Goal: Information Seeking & Learning: Compare options

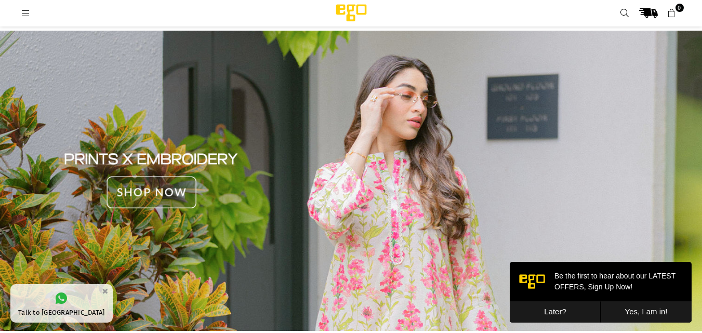
click at [560, 315] on button "Later?" at bounding box center [555, 312] width 91 height 21
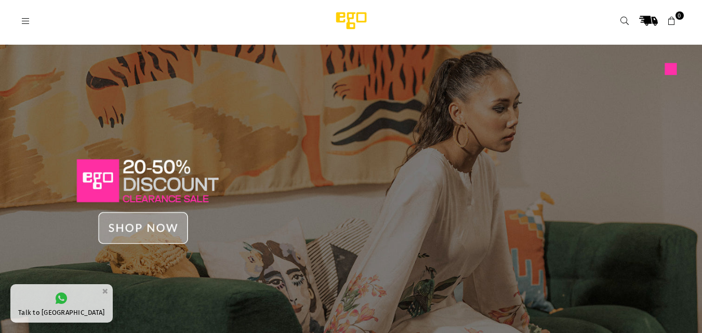
click at [21, 19] on icon at bounding box center [25, 21] width 9 height 9
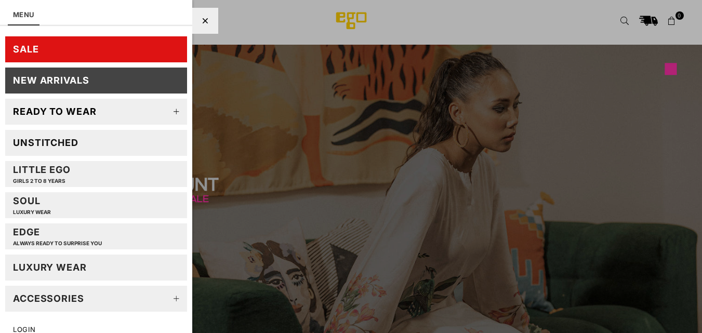
click at [54, 44] on link "SALE" at bounding box center [96, 49] width 182 height 26
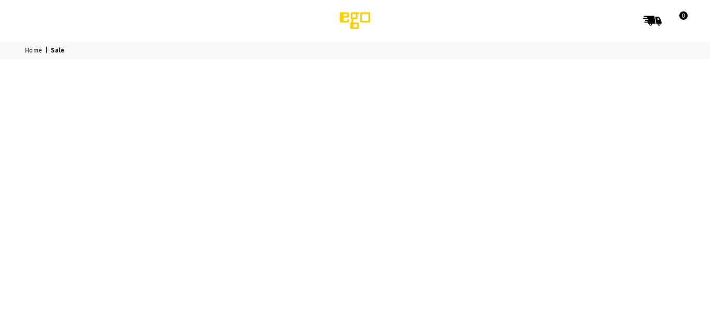
select select "******"
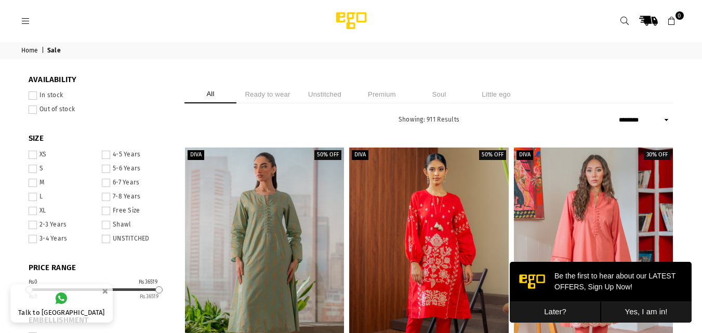
click at [559, 310] on button "Later?" at bounding box center [555, 312] width 91 height 21
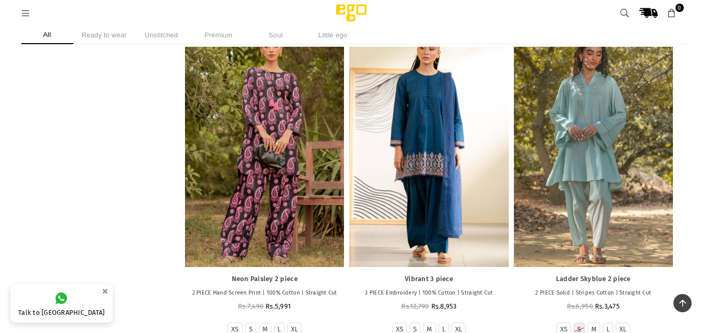
scroll to position [1993, 0]
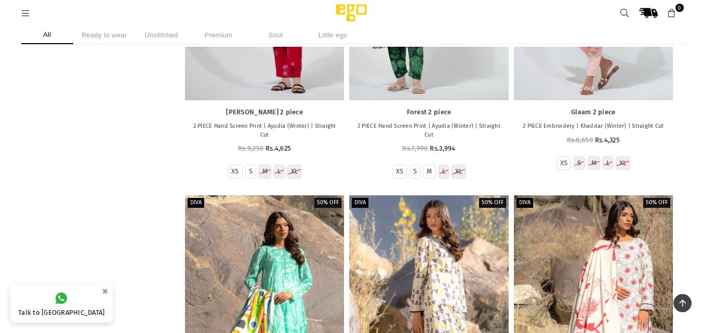
scroll to position [37792, 0]
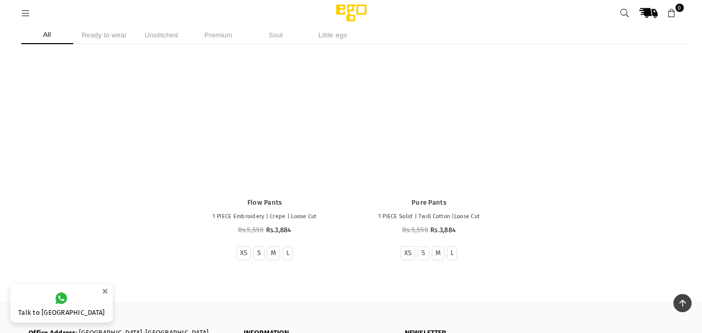
scroll to position [99172, 0]
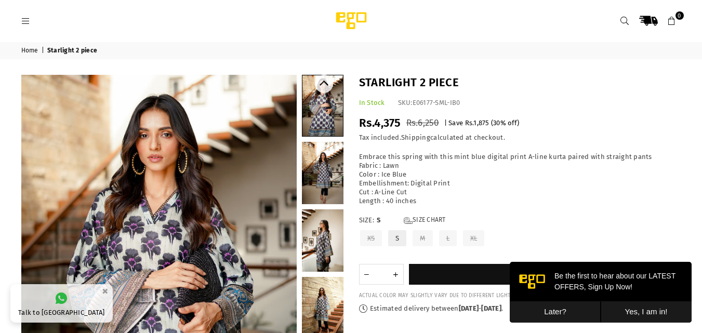
click at [323, 177] on link at bounding box center [323, 173] width 42 height 62
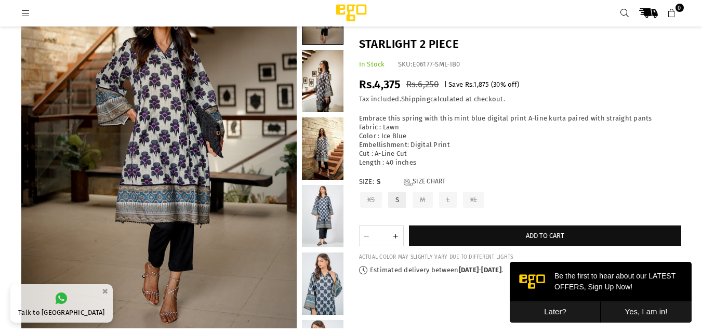
scroll to position [202, 0]
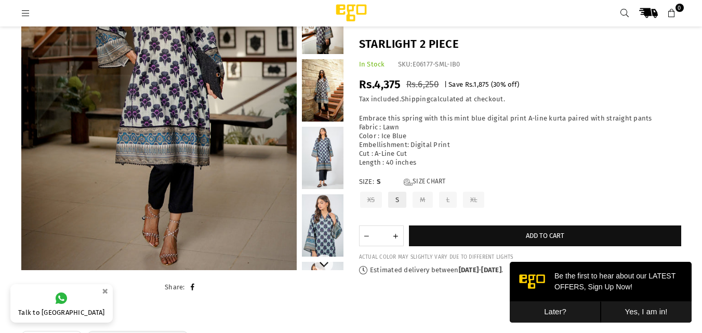
click at [320, 223] on link at bounding box center [323, 225] width 42 height 62
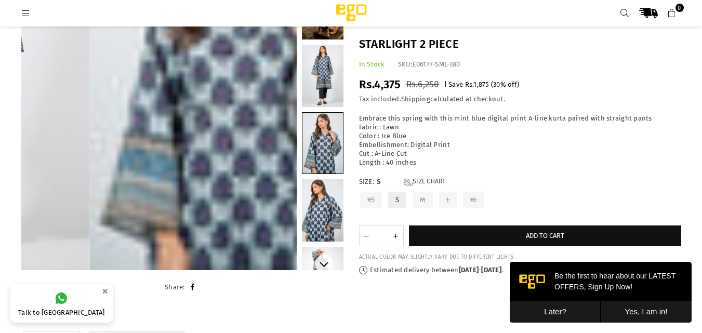
scroll to position [148, 0]
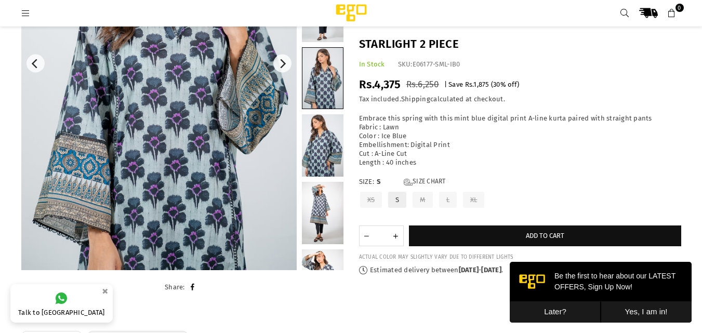
click at [120, 156] on img at bounding box center [159, 63] width 276 height 413
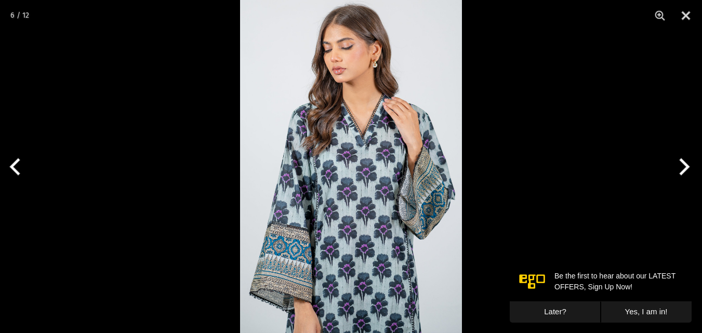
click at [337, 171] on img at bounding box center [351, 166] width 222 height 333
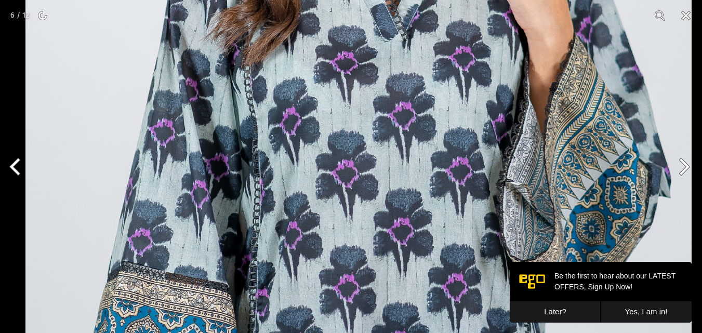
click at [372, 85] on img at bounding box center [358, 98] width 667 height 1000
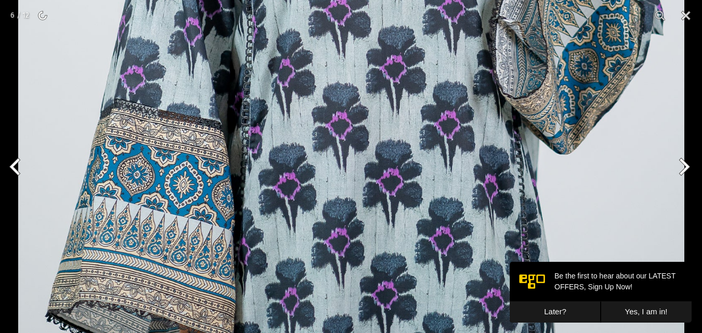
click at [684, 167] on button "Next" at bounding box center [682, 167] width 39 height 52
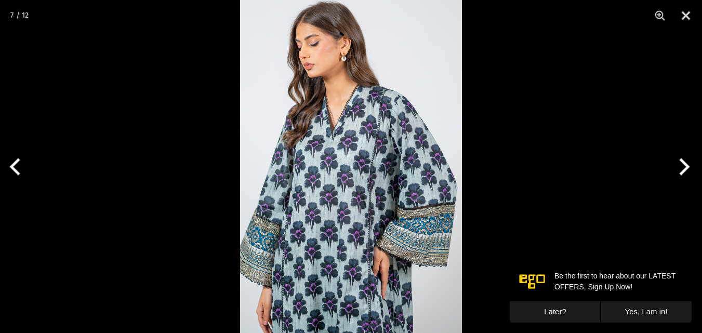
click at [386, 216] on img at bounding box center [351, 166] width 222 height 333
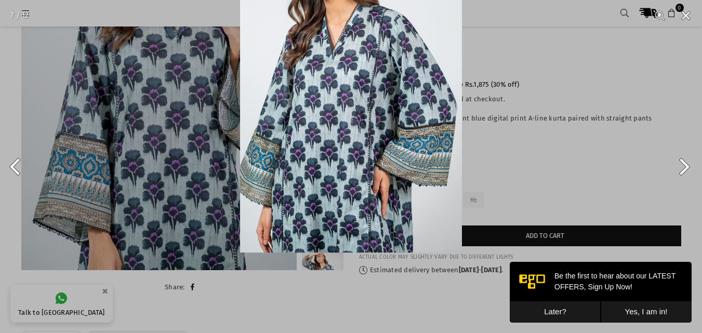
click at [416, 92] on img at bounding box center [351, 85] width 222 height 333
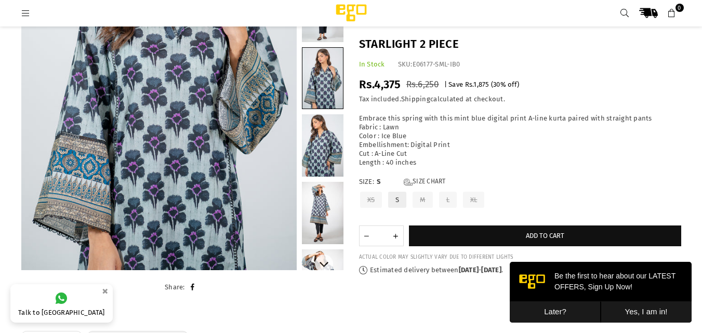
click at [324, 141] on link at bounding box center [323, 145] width 42 height 62
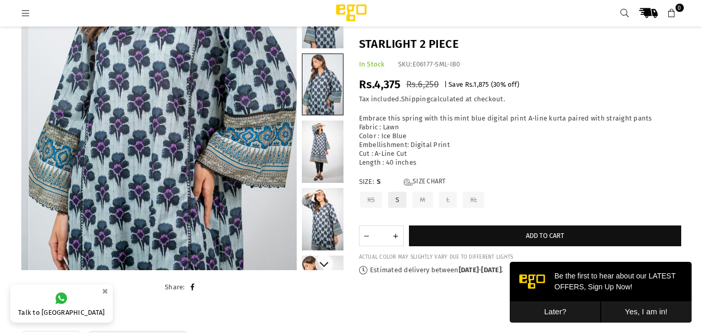
scroll to position [215, 0]
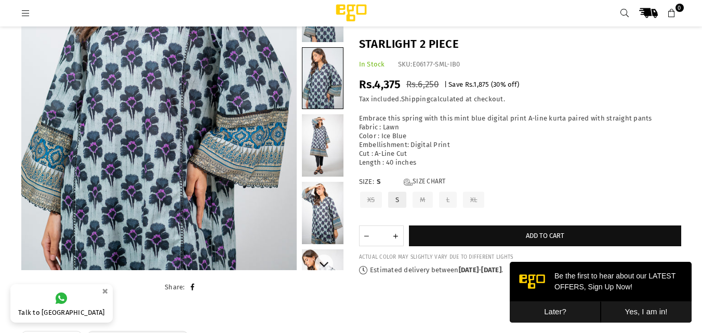
click at [327, 149] on link at bounding box center [323, 145] width 42 height 62
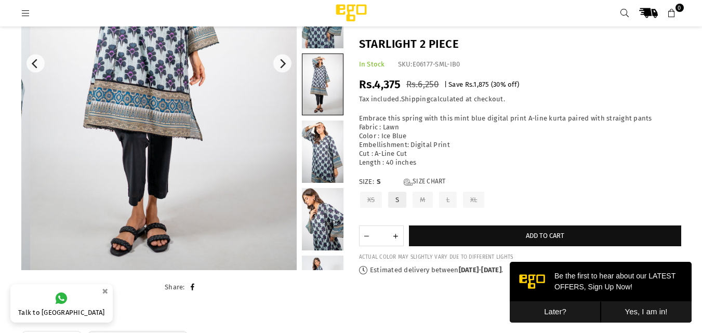
scroll to position [283, 0]
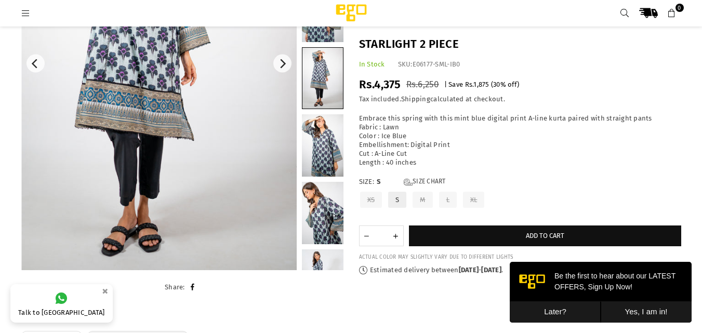
click at [152, 156] on img at bounding box center [159, 63] width 276 height 413
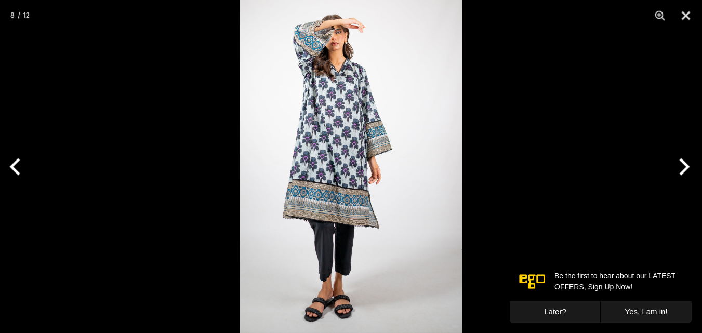
click at [347, 223] on img at bounding box center [351, 166] width 222 height 333
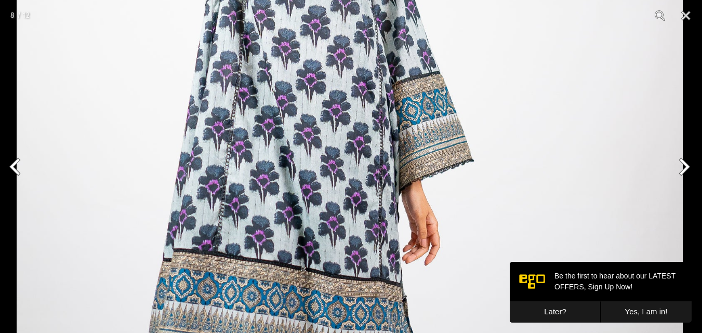
click at [333, 232] on img at bounding box center [350, 211] width 667 height 1000
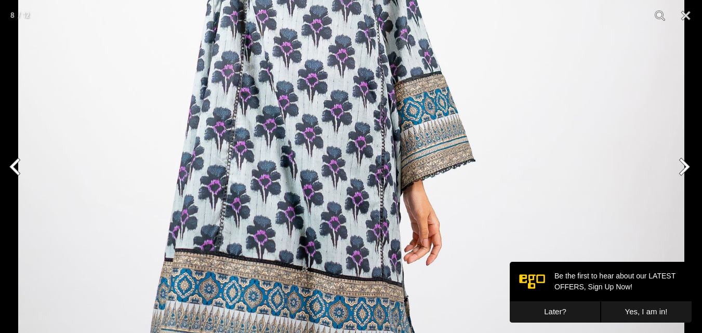
click at [354, 65] on img at bounding box center [351, 211] width 667 height 1000
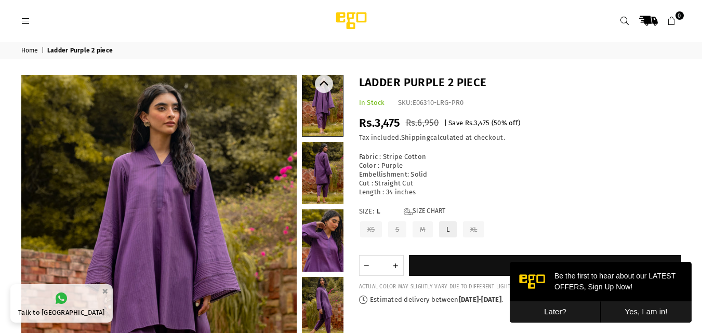
click at [333, 254] on link at bounding box center [323, 241] width 42 height 62
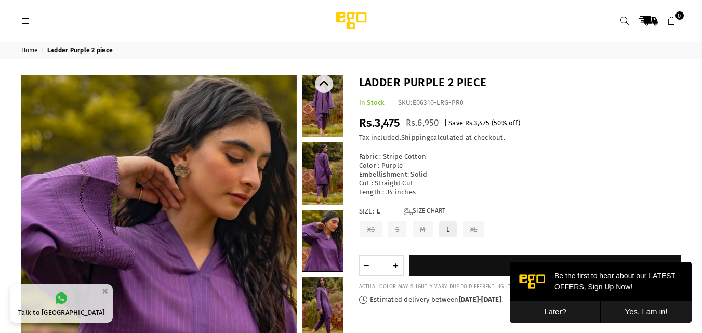
click at [328, 107] on link at bounding box center [323, 106] width 42 height 62
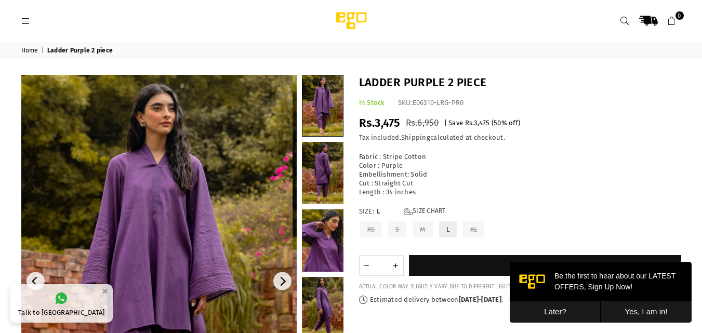
click at [171, 212] on img at bounding box center [155, 281] width 276 height 413
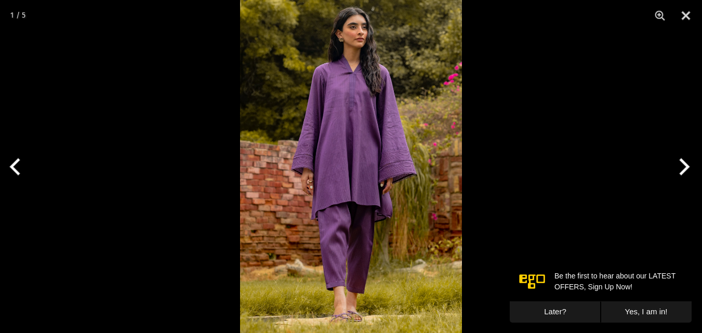
click at [393, 204] on img at bounding box center [351, 166] width 222 height 333
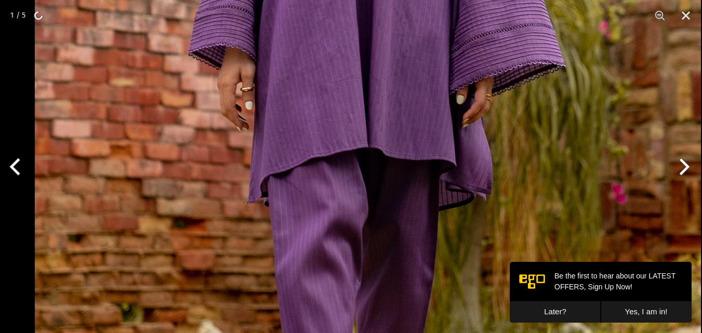
click at [412, 72] on img at bounding box center [368, 44] width 667 height 1000
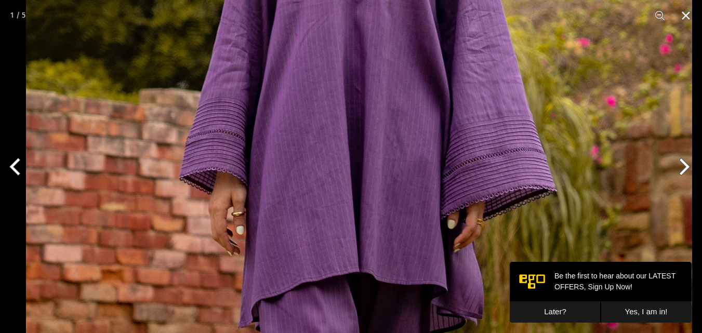
click at [392, 258] on img at bounding box center [359, 168] width 667 height 1000
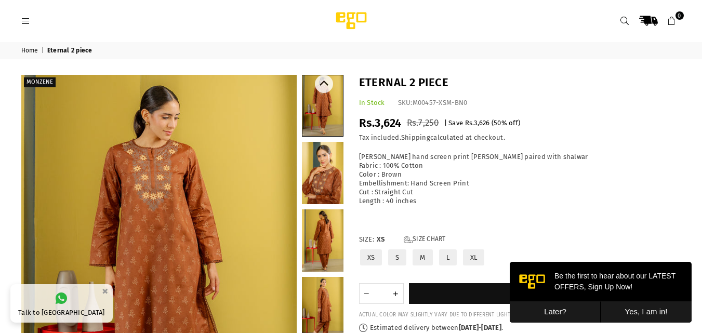
click at [330, 187] on link at bounding box center [323, 173] width 42 height 62
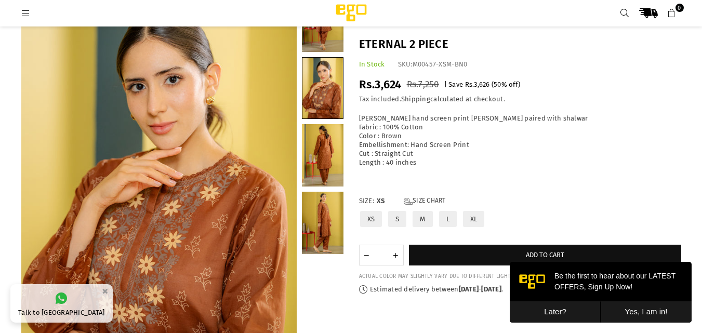
scroll to position [106, 0]
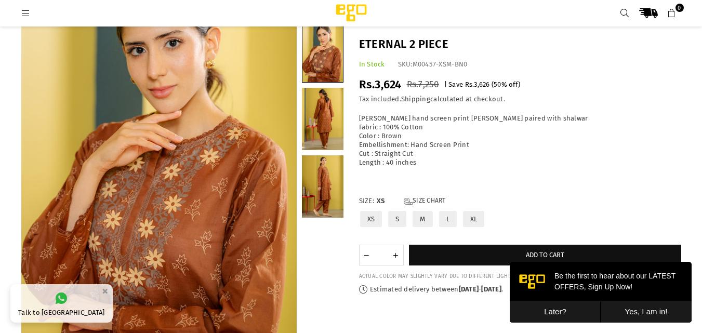
click at [335, 115] on link at bounding box center [323, 119] width 42 height 62
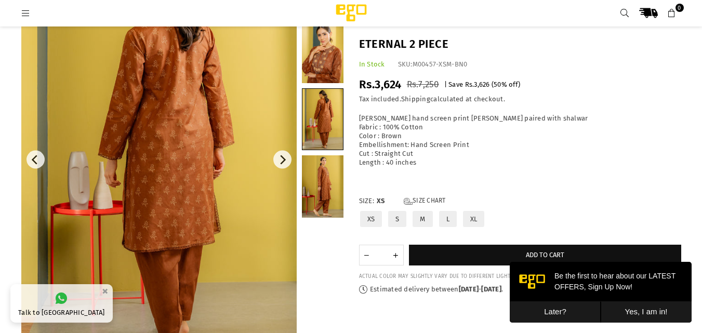
click at [174, 259] on link at bounding box center [159, 159] width 276 height 413
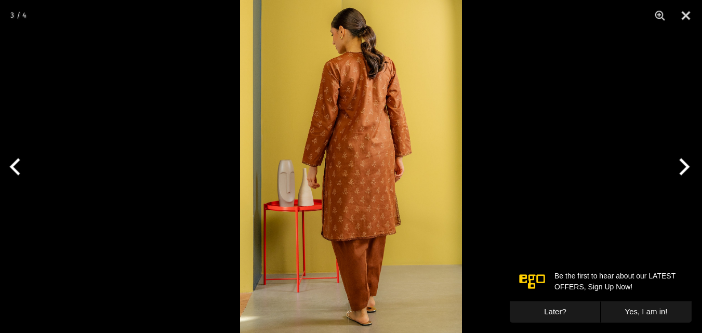
click at [388, 257] on img at bounding box center [351, 166] width 222 height 333
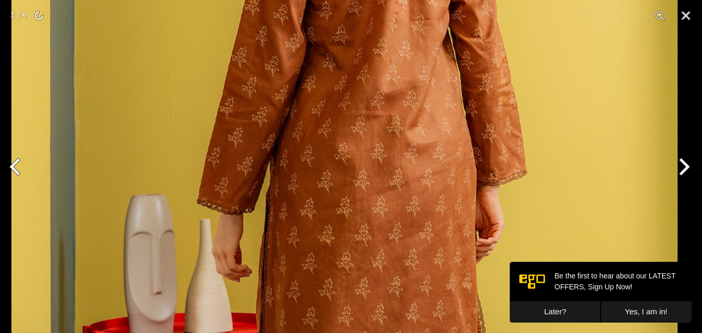
click at [375, 316] on img at bounding box center [344, 215] width 667 height 1000
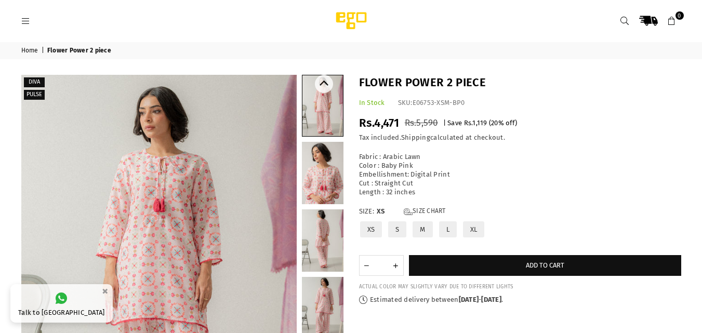
click at [322, 176] on link at bounding box center [323, 173] width 42 height 62
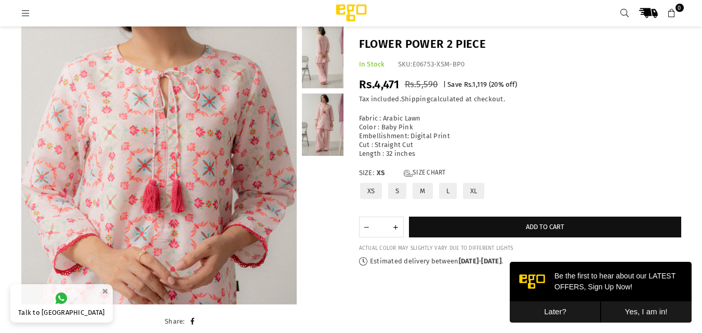
scroll to position [182, 0]
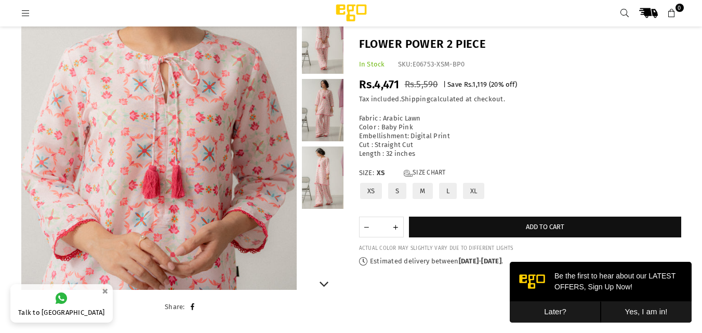
click at [326, 119] on link at bounding box center [323, 110] width 42 height 62
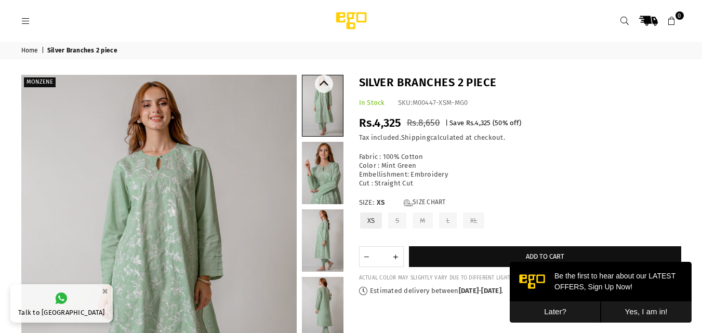
click at [334, 179] on link at bounding box center [323, 173] width 42 height 62
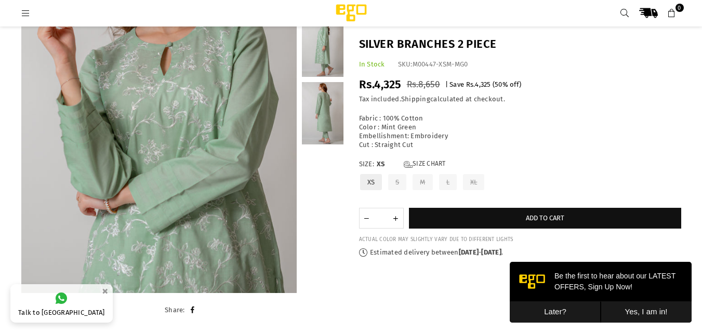
scroll to position [181, 0]
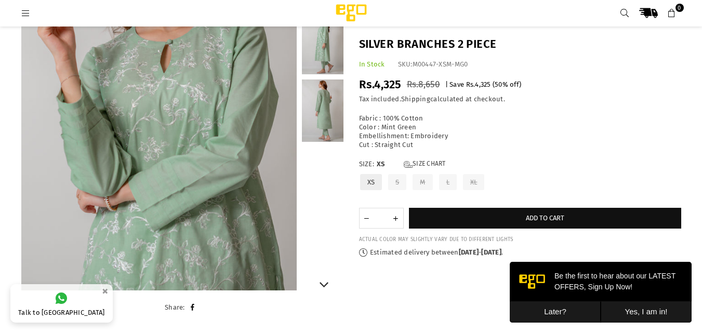
click at [324, 103] on link at bounding box center [323, 111] width 42 height 62
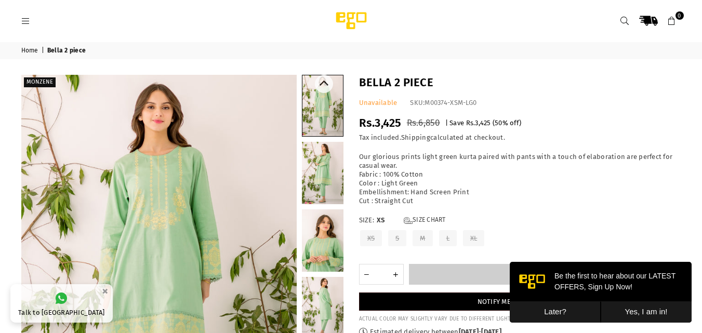
click at [329, 256] on link at bounding box center [323, 241] width 42 height 62
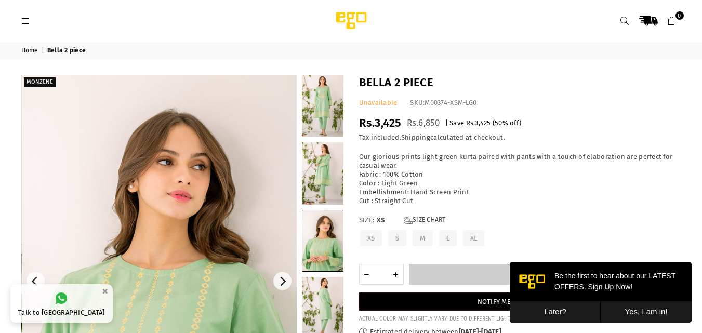
click at [185, 303] on img at bounding box center [160, 281] width 276 height 413
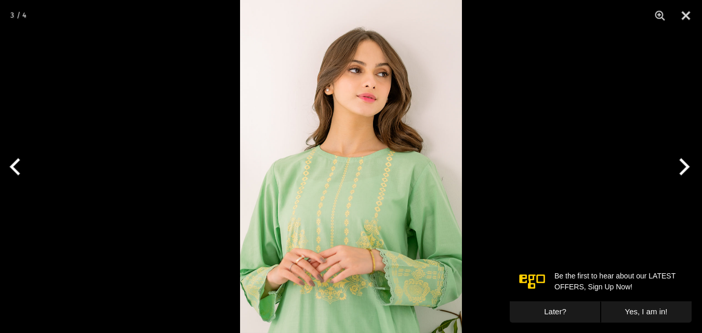
click at [388, 246] on img at bounding box center [351, 166] width 222 height 333
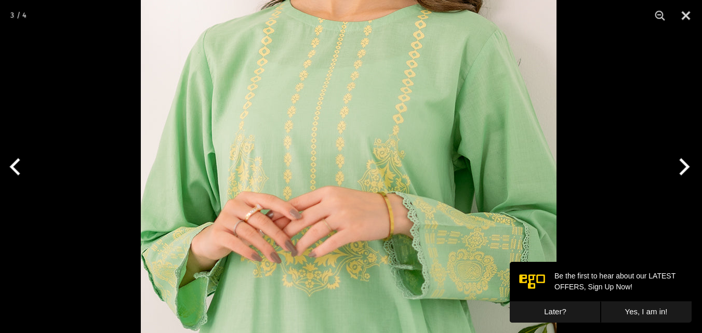
click at [471, 110] on img at bounding box center [349, 39] width 416 height 624
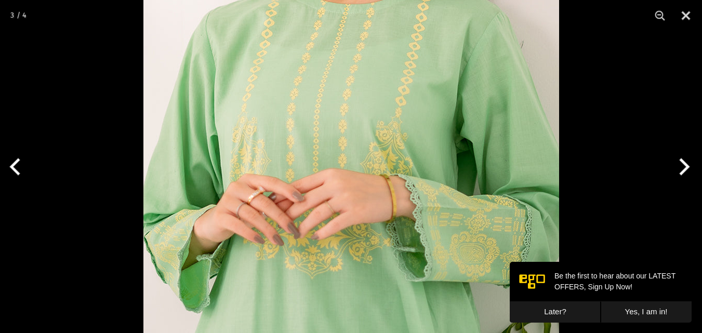
click at [681, 163] on button "Next" at bounding box center [682, 167] width 39 height 52
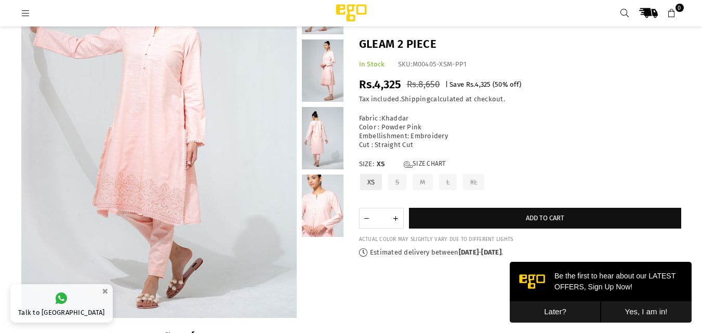
scroll to position [128, 0]
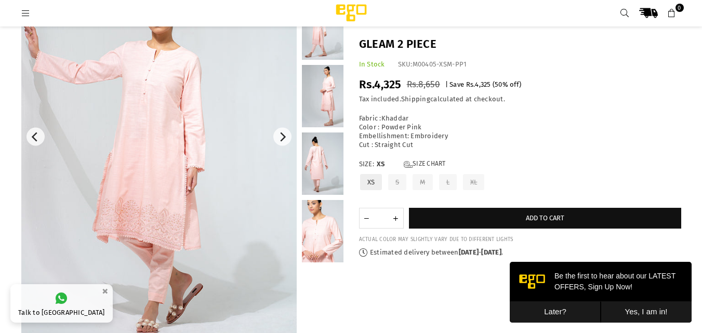
click at [174, 215] on img at bounding box center [159, 136] width 276 height 413
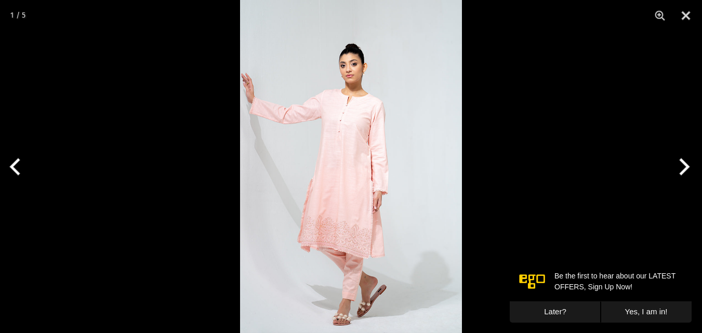
click at [368, 211] on img at bounding box center [351, 166] width 222 height 333
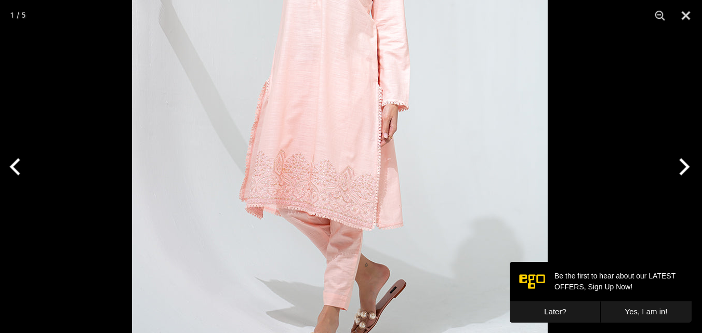
click at [329, 137] on img at bounding box center [340, 58] width 416 height 624
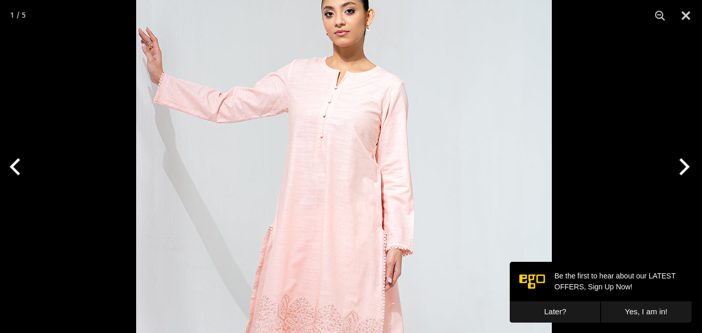
click at [319, 200] on img at bounding box center [344, 203] width 416 height 624
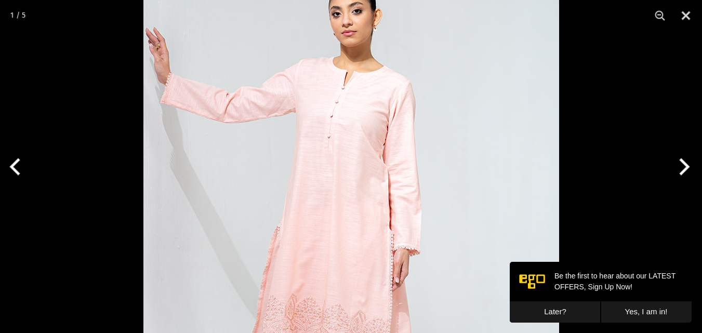
click at [686, 164] on button "Next" at bounding box center [682, 167] width 39 height 52
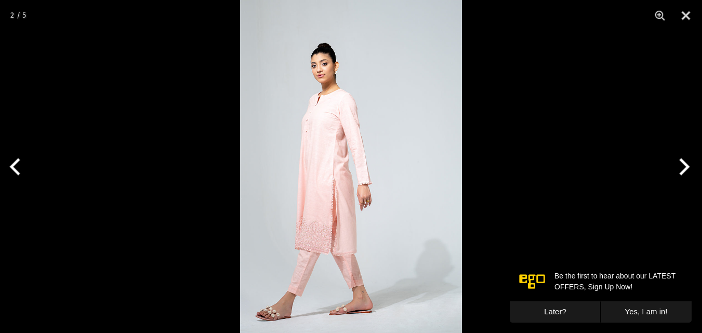
click at [686, 164] on button "Next" at bounding box center [682, 167] width 39 height 52
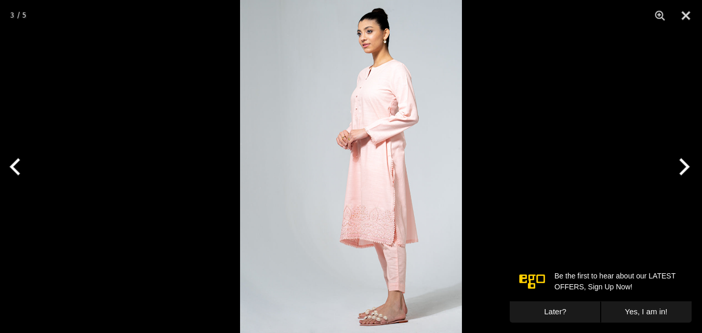
click at [686, 164] on button "Next" at bounding box center [682, 167] width 39 height 52
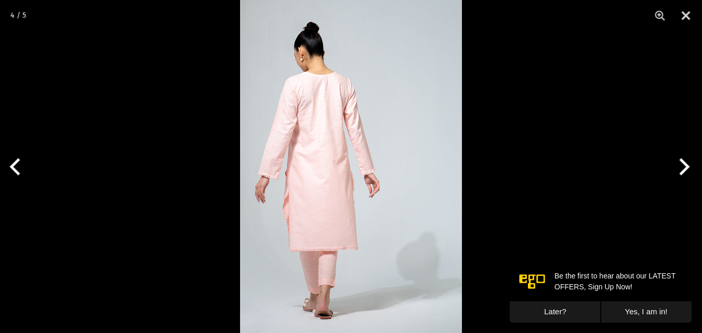
click at [686, 164] on button "Next" at bounding box center [682, 167] width 39 height 52
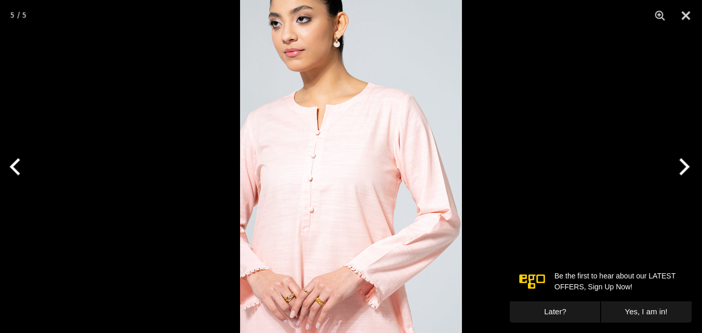
click at [360, 279] on img at bounding box center [351, 166] width 222 height 333
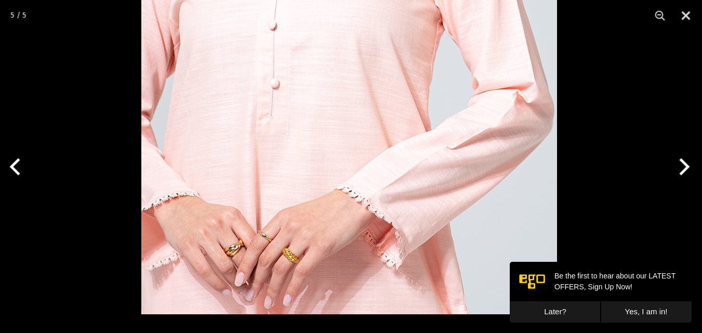
click at [352, 158] on img at bounding box center [349, 3] width 416 height 624
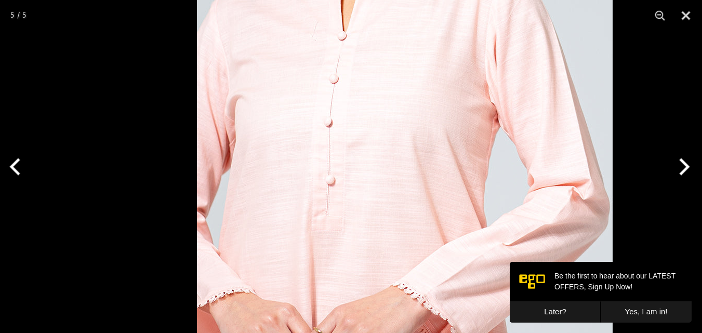
click at [428, 302] on img at bounding box center [405, 99] width 416 height 624
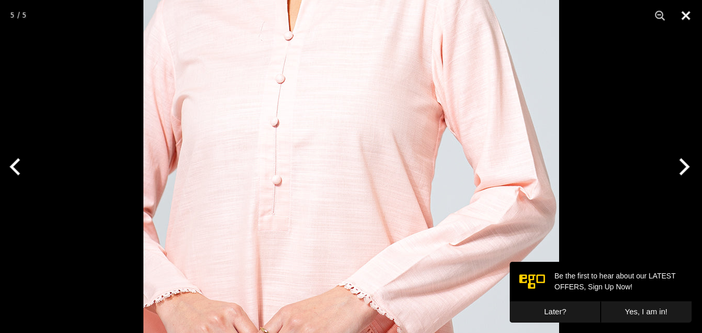
click at [688, 15] on button "Close" at bounding box center [686, 15] width 26 height 31
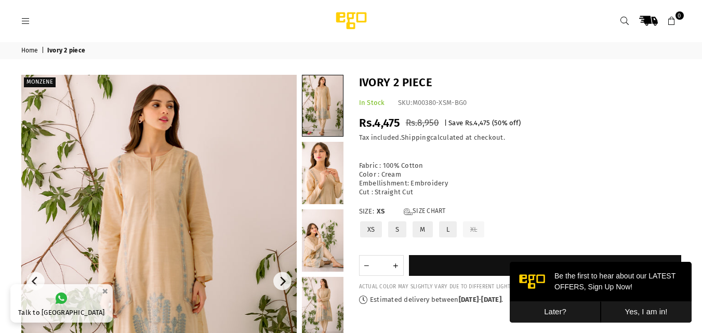
click at [199, 254] on img at bounding box center [159, 281] width 276 height 413
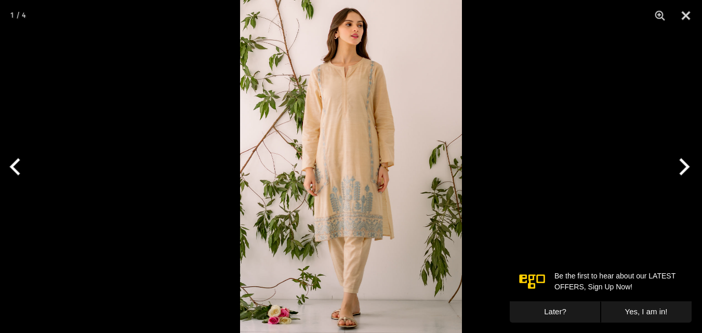
click at [352, 226] on img at bounding box center [351, 166] width 222 height 333
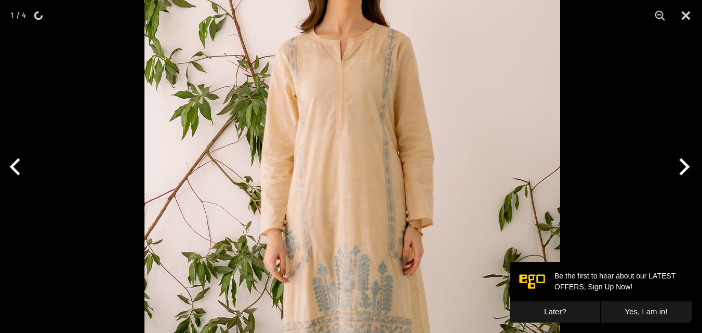
click at [360, 247] on img at bounding box center [353, 227] width 416 height 624
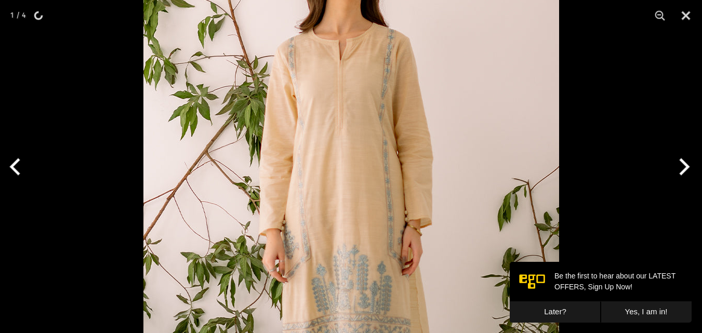
click at [678, 162] on button "Next" at bounding box center [682, 167] width 39 height 52
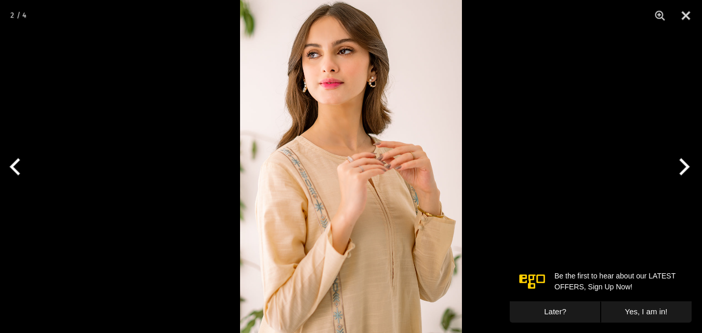
click at [362, 248] on img at bounding box center [351, 166] width 222 height 333
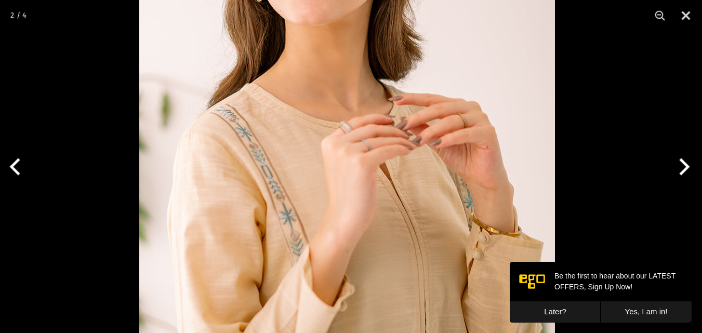
click at [402, 238] on img at bounding box center [347, 141] width 416 height 624
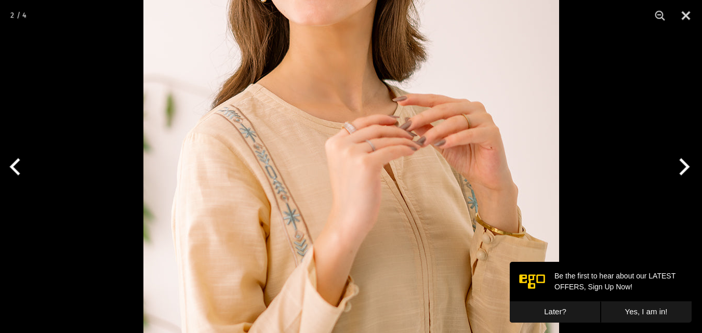
click at [688, 163] on button "Next" at bounding box center [682, 167] width 39 height 52
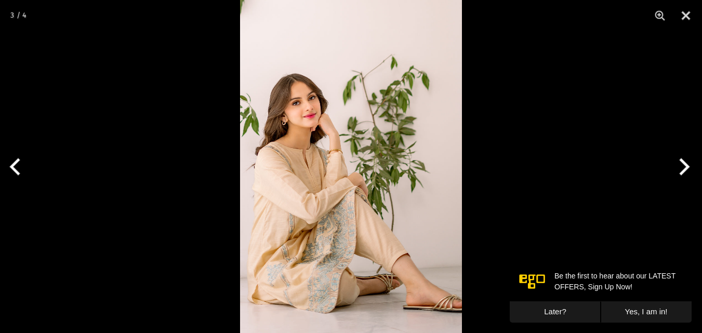
click at [314, 168] on img at bounding box center [351, 166] width 222 height 333
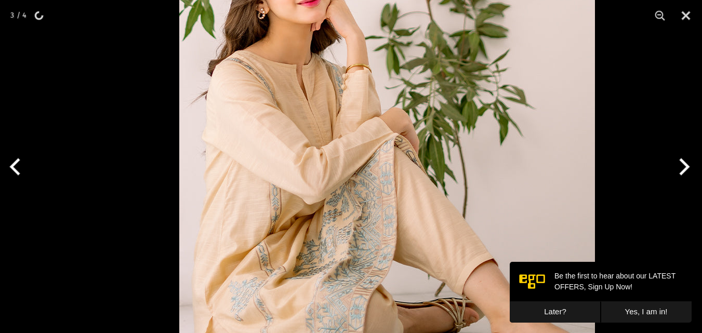
click at [446, 86] on img at bounding box center [387, 97] width 416 height 624
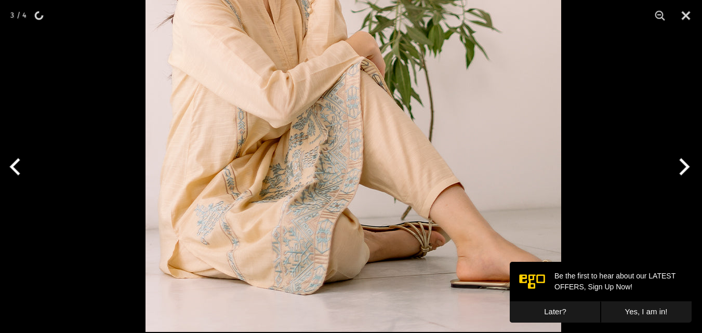
click at [329, 119] on img at bounding box center [354, 20] width 416 height 624
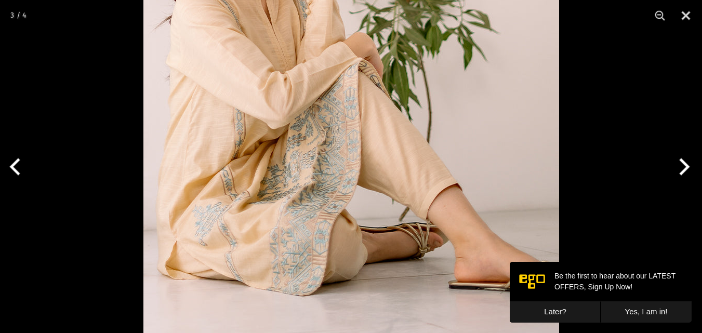
click at [684, 166] on button "Next" at bounding box center [682, 167] width 39 height 52
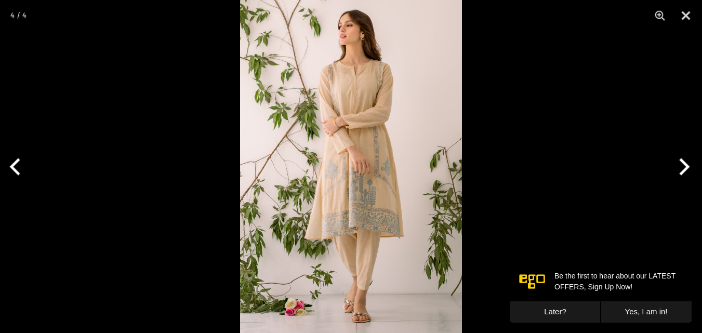
click at [356, 200] on img at bounding box center [351, 166] width 222 height 333
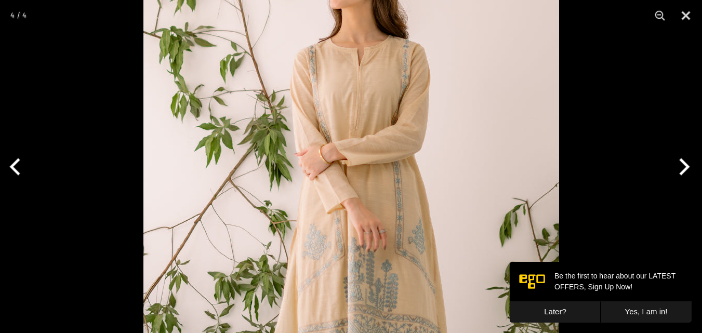
click at [389, 237] on img at bounding box center [351, 237] width 416 height 624
click at [685, 167] on button "Next" at bounding box center [682, 167] width 39 height 52
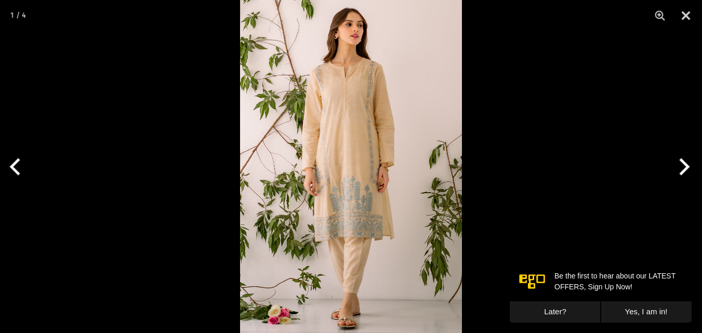
click at [387, 181] on img at bounding box center [351, 166] width 222 height 333
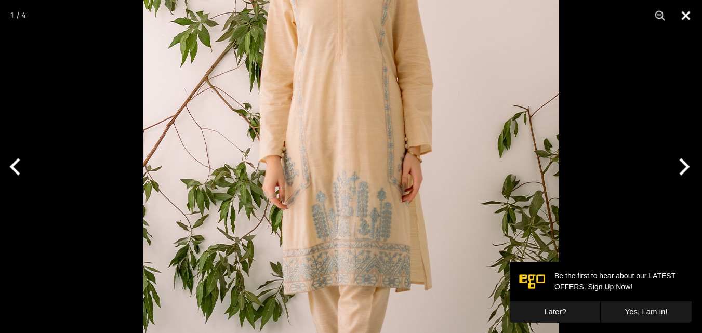
click at [686, 14] on button "Close" at bounding box center [686, 15] width 26 height 31
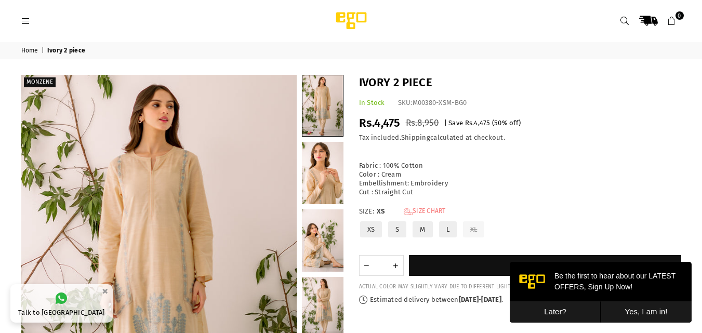
click at [434, 210] on link "Size Chart" at bounding box center [425, 211] width 42 height 9
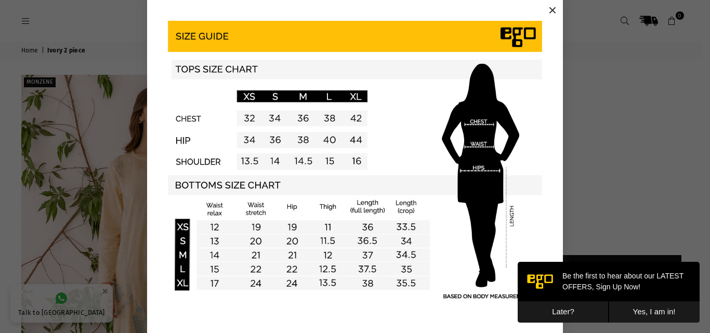
click at [550, 9] on button "×" at bounding box center [553, 11] width 16 height 16
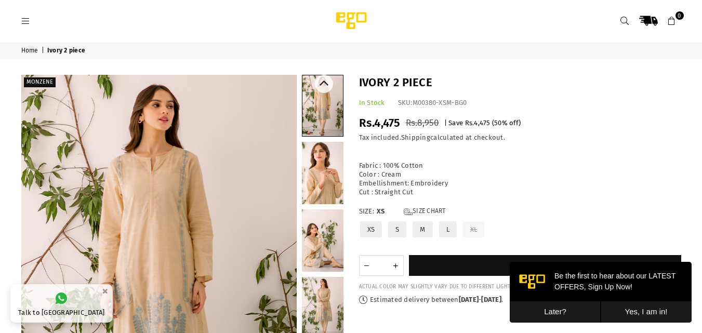
click at [320, 241] on link at bounding box center [323, 241] width 42 height 62
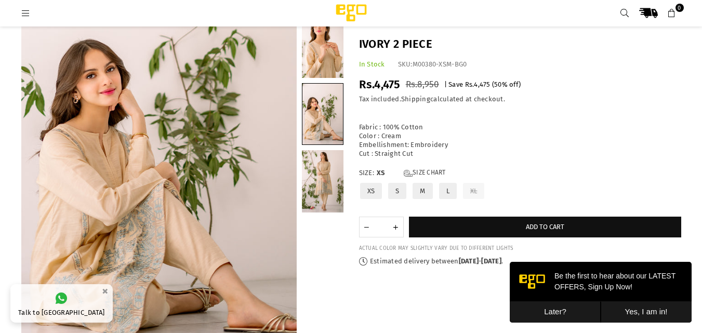
scroll to position [115, 0]
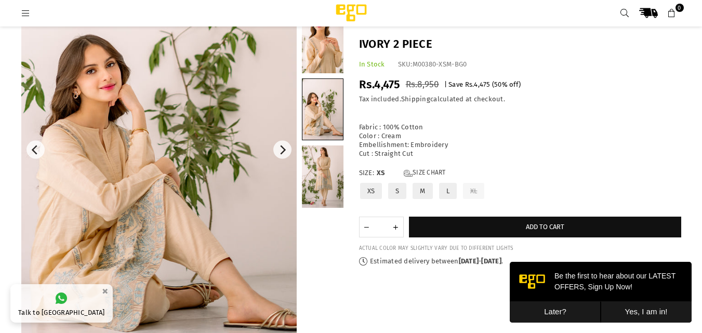
click at [158, 231] on img at bounding box center [159, 149] width 276 height 413
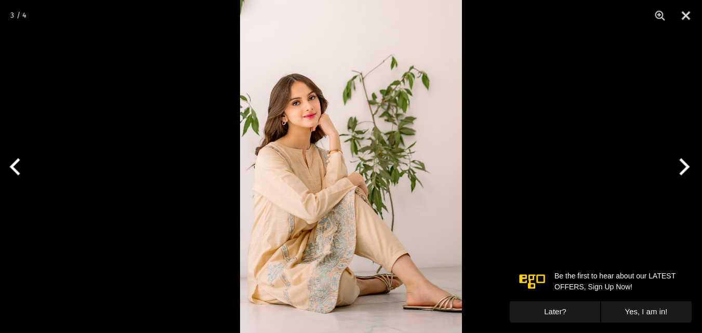
click at [341, 237] on img at bounding box center [351, 166] width 222 height 333
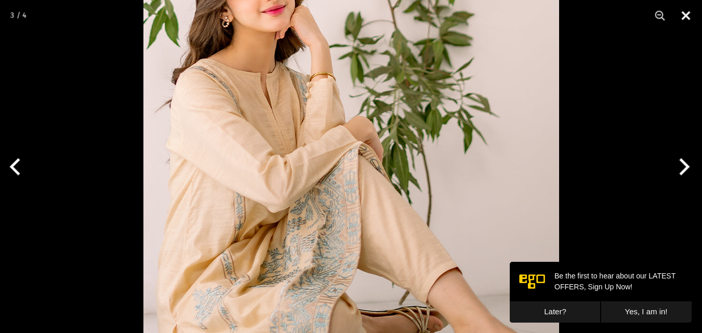
click at [685, 8] on button "Close" at bounding box center [686, 15] width 26 height 31
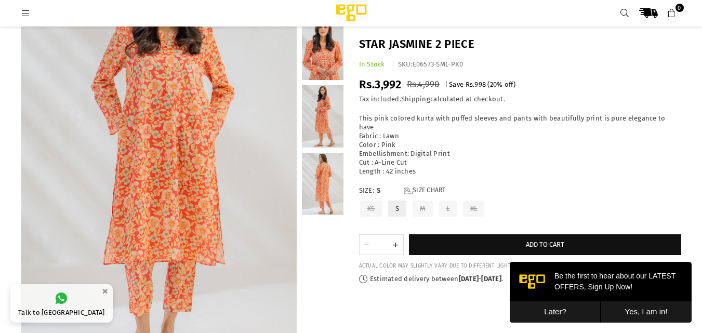
scroll to position [111, 0]
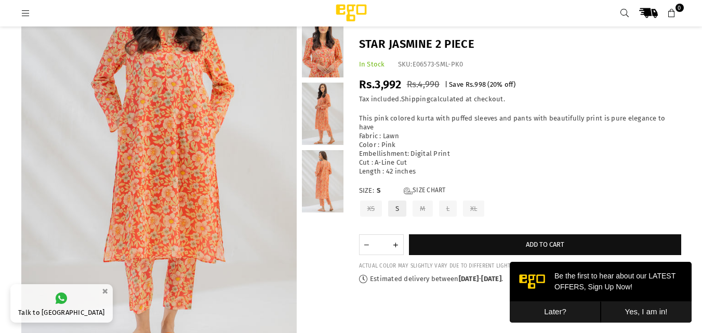
click at [324, 64] on link at bounding box center [323, 46] width 42 height 62
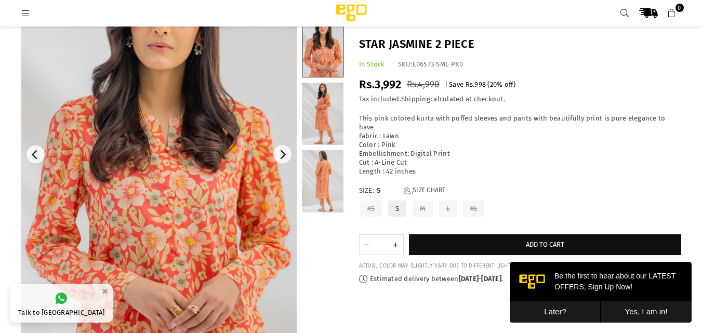
click at [172, 184] on img at bounding box center [159, 154] width 276 height 413
